Goal: Information Seeking & Learning: Find specific fact

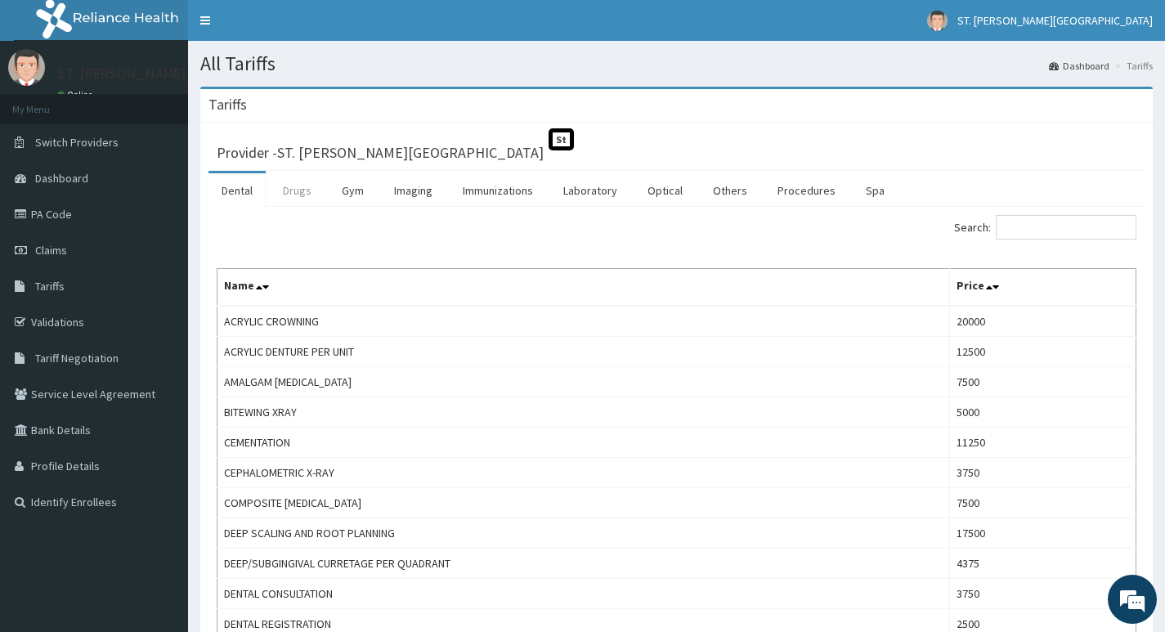
click at [288, 189] on link "Drugs" at bounding box center [297, 190] width 55 height 34
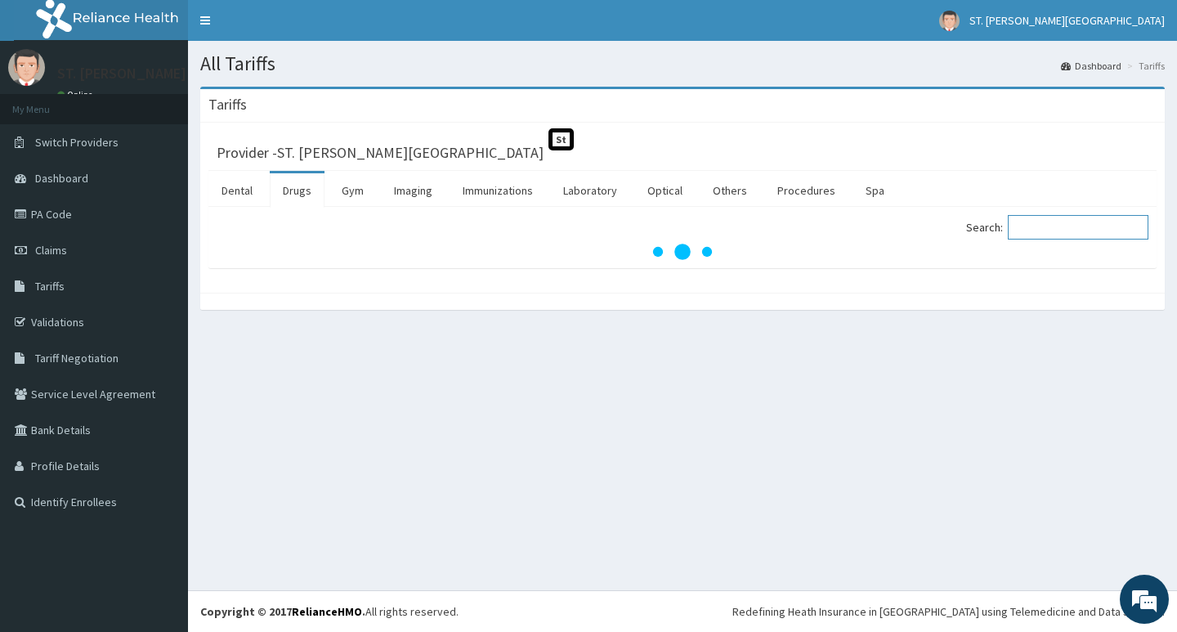
click at [1045, 230] on input "Search:" at bounding box center [1078, 227] width 141 height 25
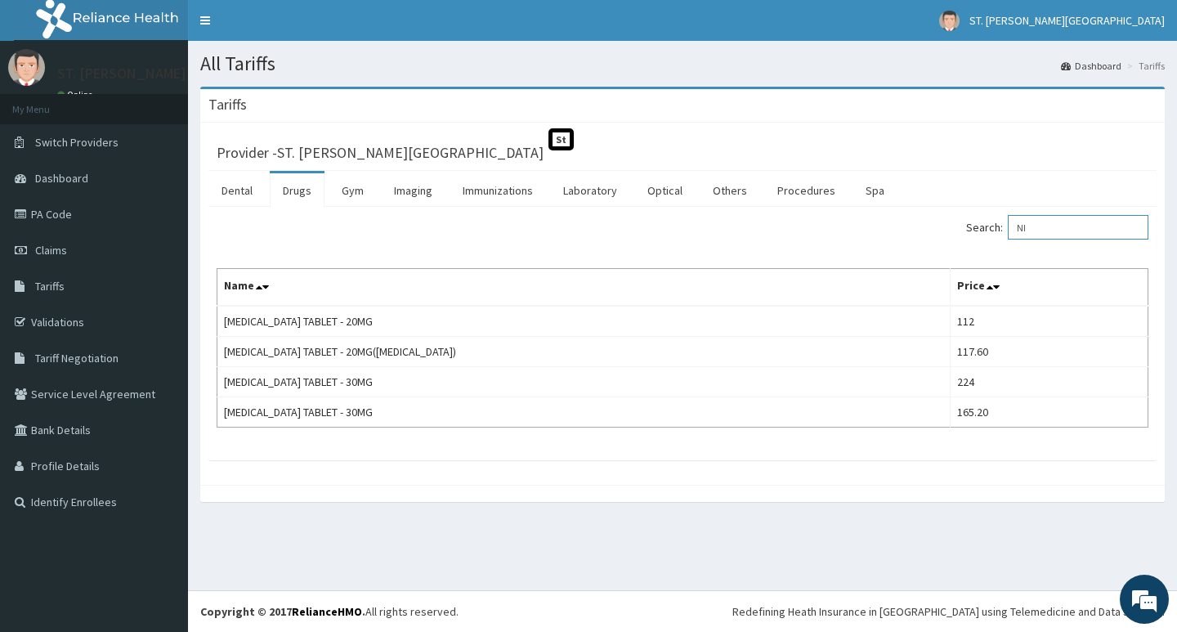
type input "N"
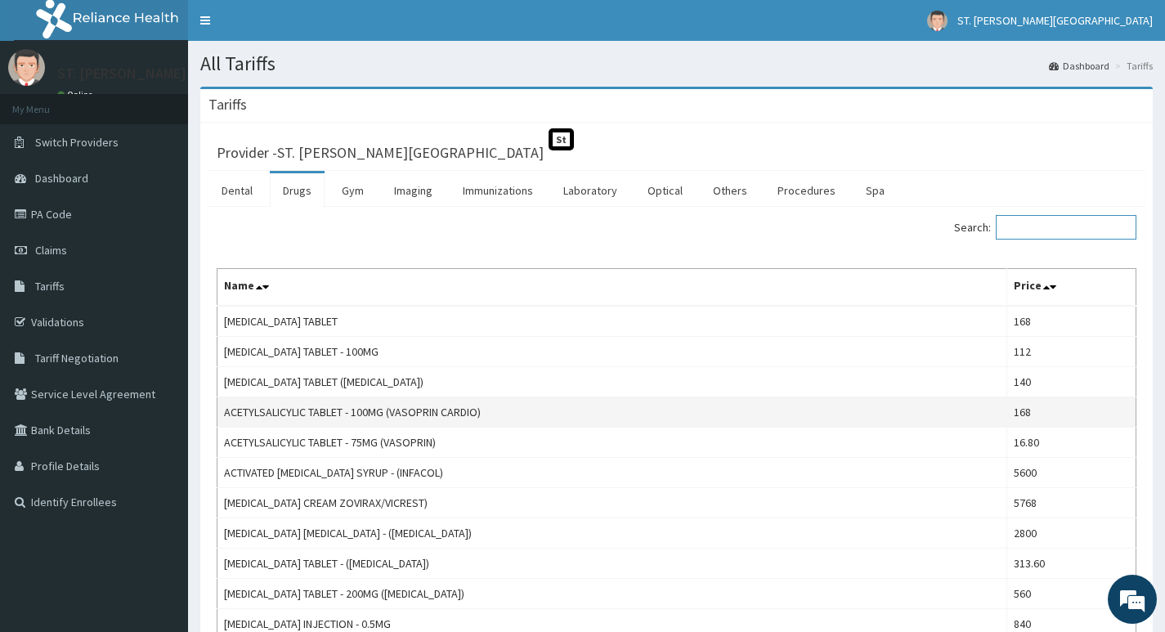
type input "R"
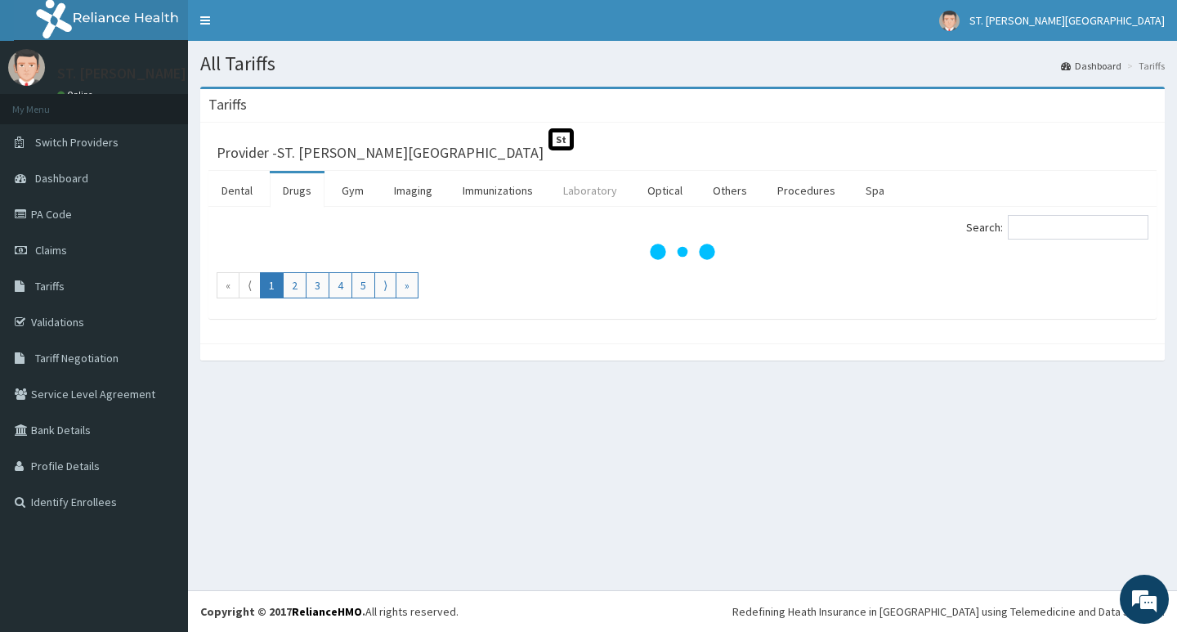
click at [587, 197] on link "Laboratory" at bounding box center [590, 190] width 80 height 34
click at [1071, 231] on input "Search:" at bounding box center [1078, 227] width 141 height 25
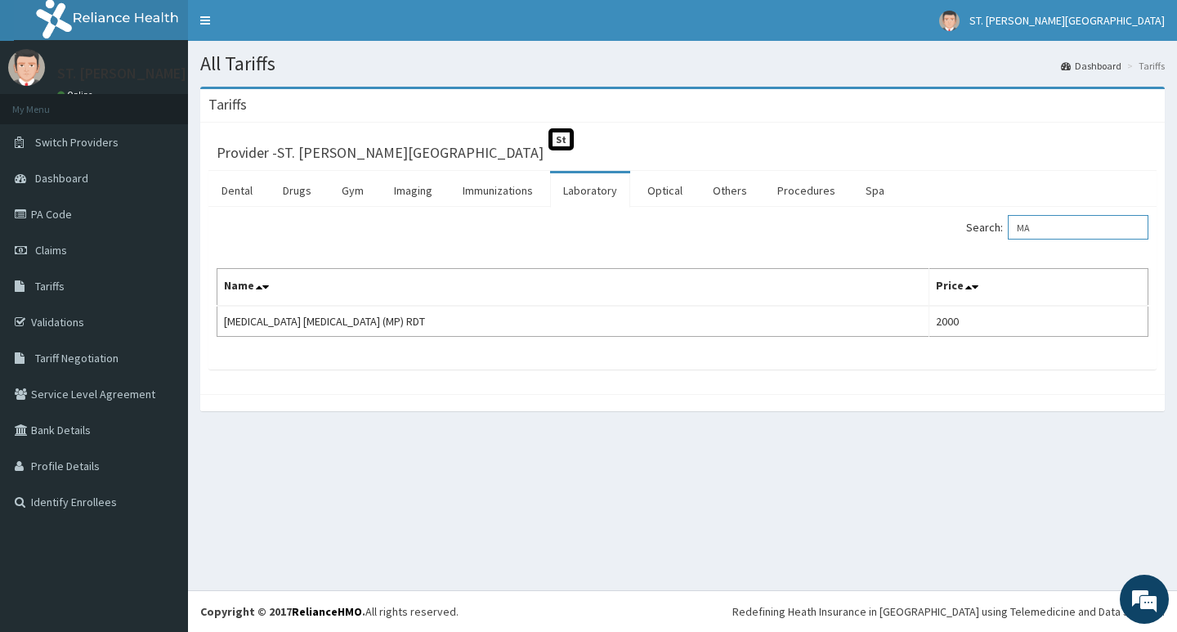
type input "M"
type input "F"
